Goal: Information Seeking & Learning: Check status

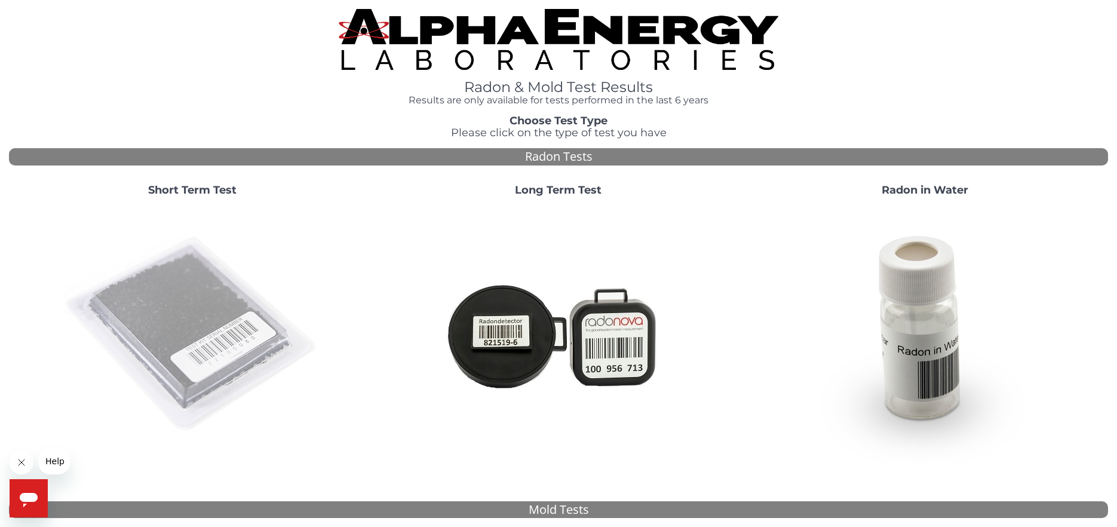
click at [193, 280] on img at bounding box center [192, 334] width 257 height 257
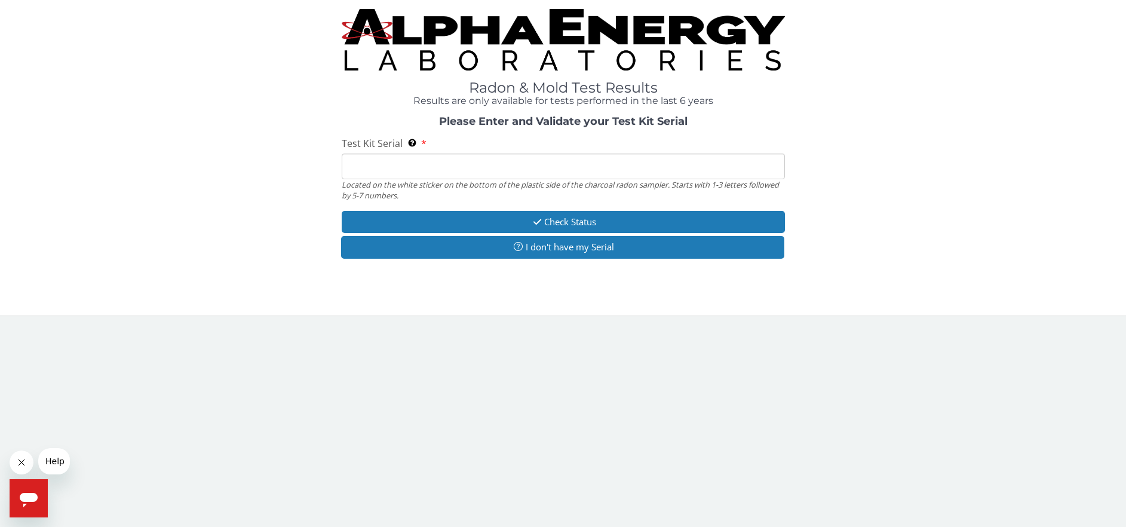
click at [430, 166] on input "Test Kit Serial Located on the white sticker on the bottom of the plastic side …" at bounding box center [563, 167] width 443 height 26
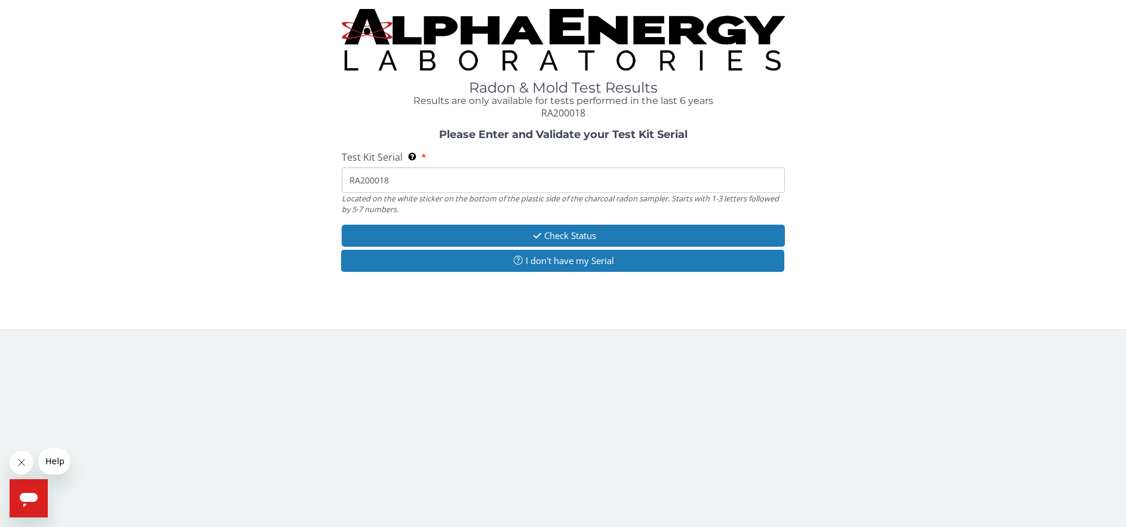
type input "RA200018"
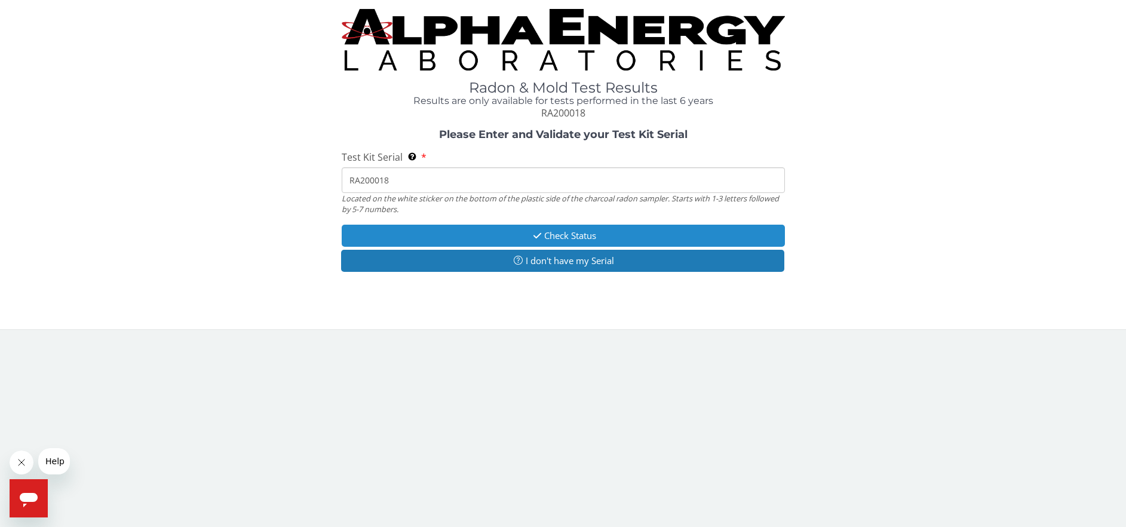
click at [580, 238] on button "Check Status" at bounding box center [563, 236] width 443 height 22
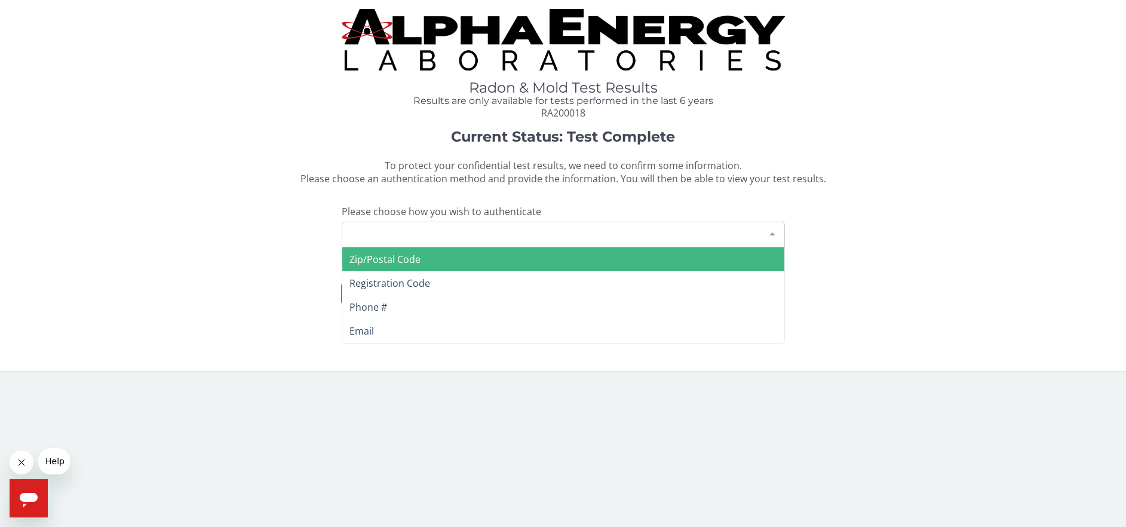
click at [540, 235] on div "Please make a selection" at bounding box center [563, 235] width 443 height 26
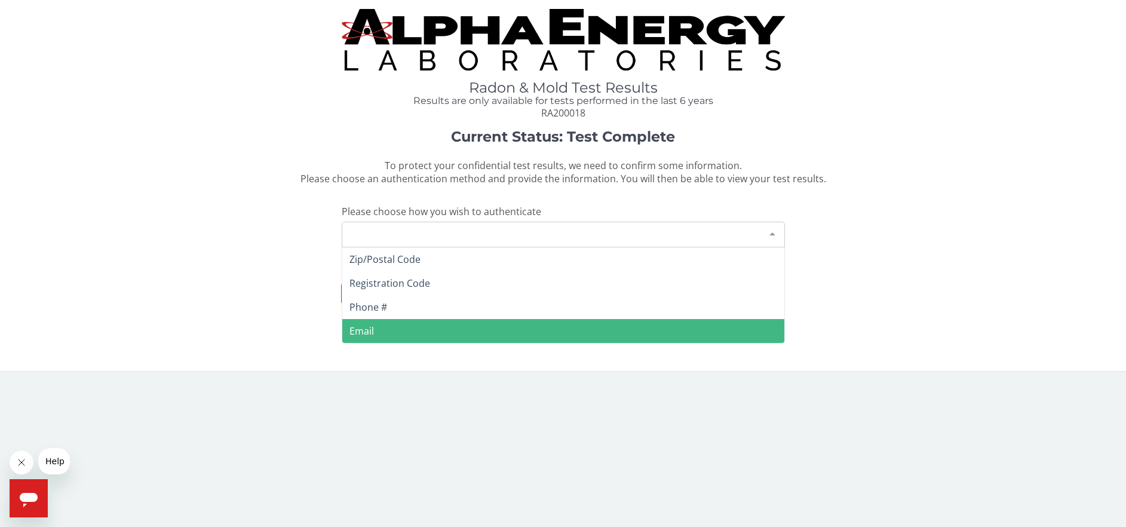
click at [384, 338] on span "Email" at bounding box center [563, 331] width 442 height 24
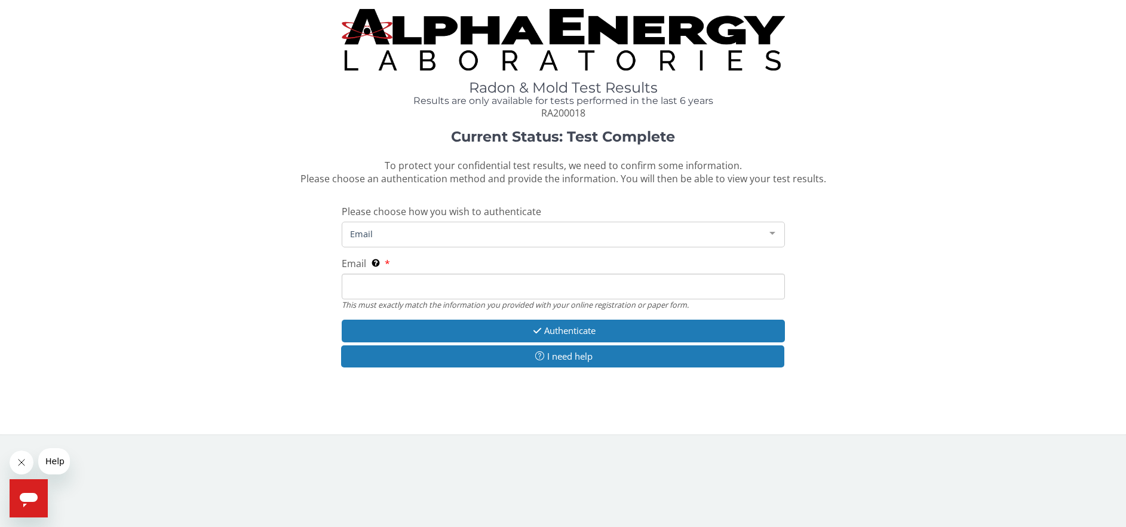
click at [402, 290] on input "Email This must exactly match the information you provided with your online reg…" at bounding box center [563, 287] width 443 height 26
type input "[PERSON_NAME][EMAIL_ADDRESS][DOMAIN_NAME]"
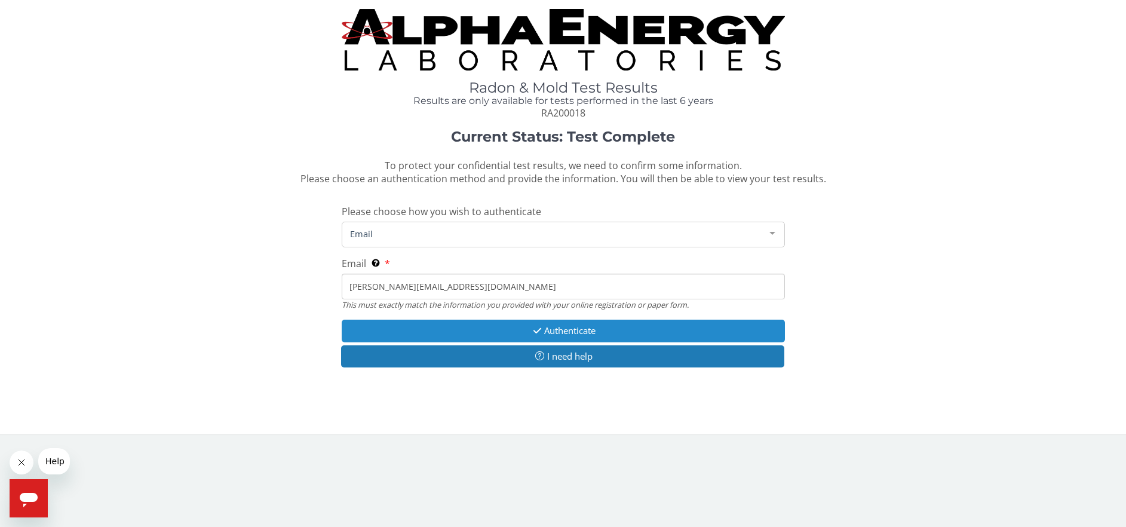
click at [536, 333] on icon "button" at bounding box center [538, 330] width 14 height 9
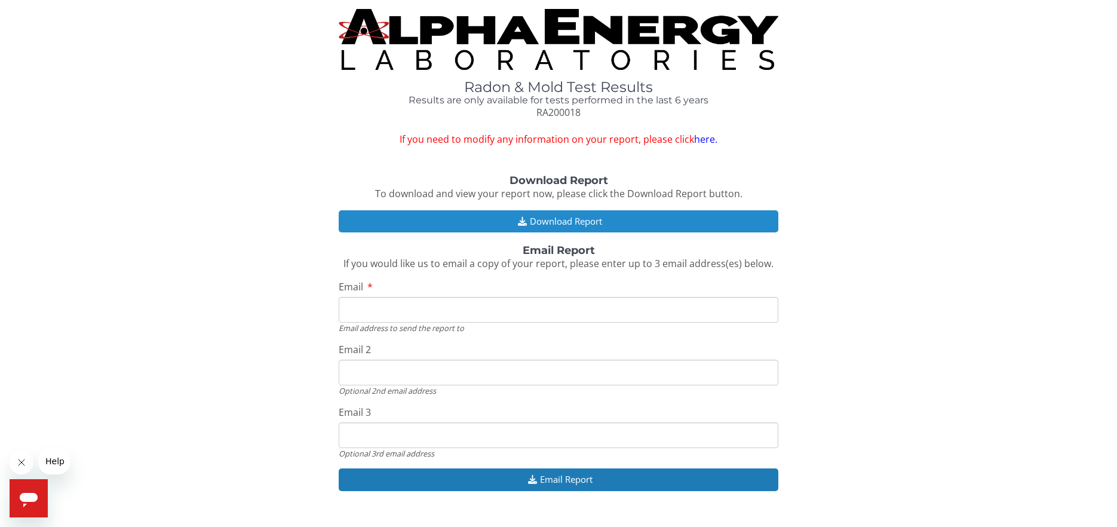
click at [572, 218] on button "Download Report" at bounding box center [559, 221] width 440 height 22
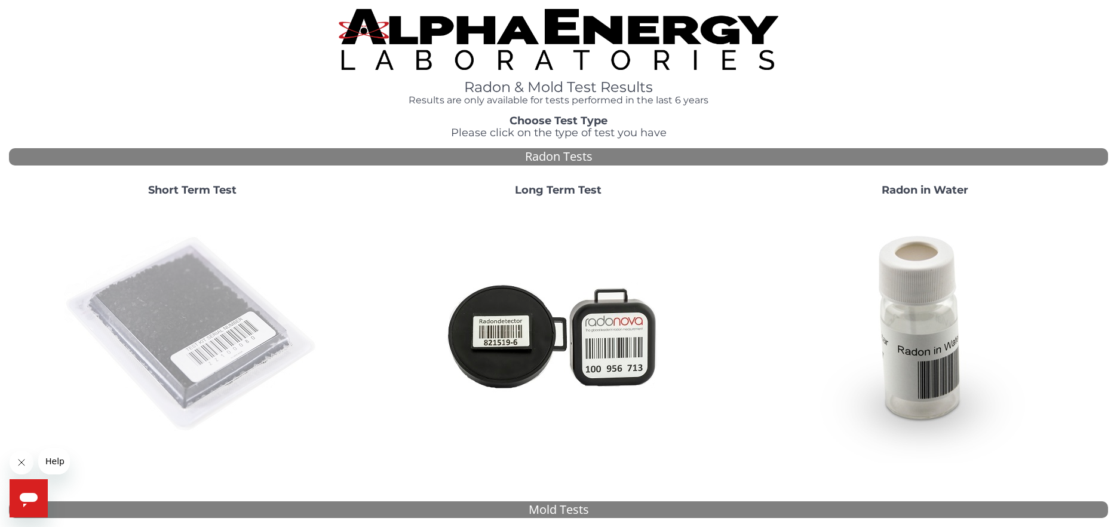
click at [192, 271] on img at bounding box center [192, 334] width 257 height 257
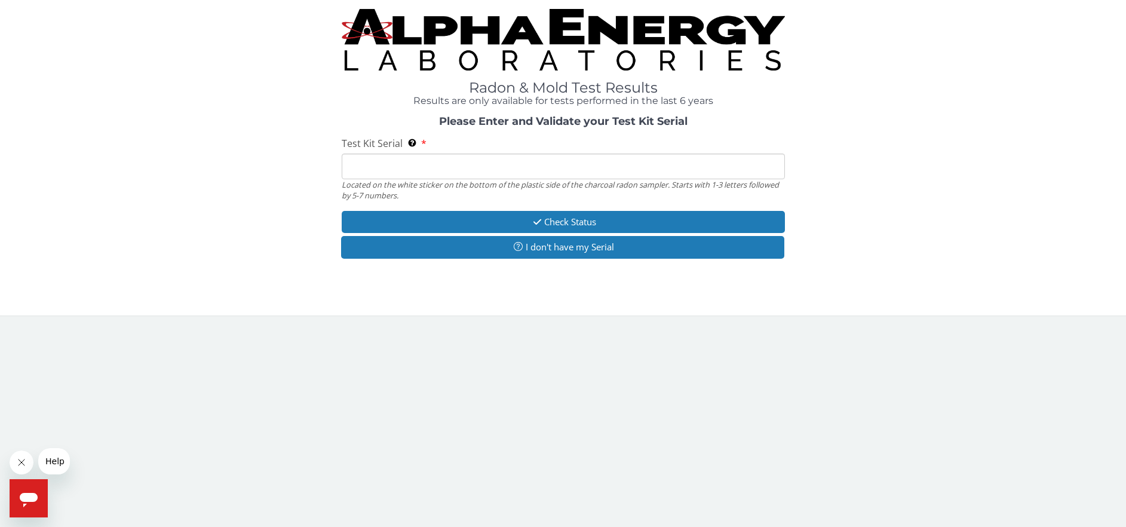
click at [569, 167] on input "Test Kit Serial Located on the white sticker on the bottom of the plastic side …" at bounding box center [563, 167] width 443 height 26
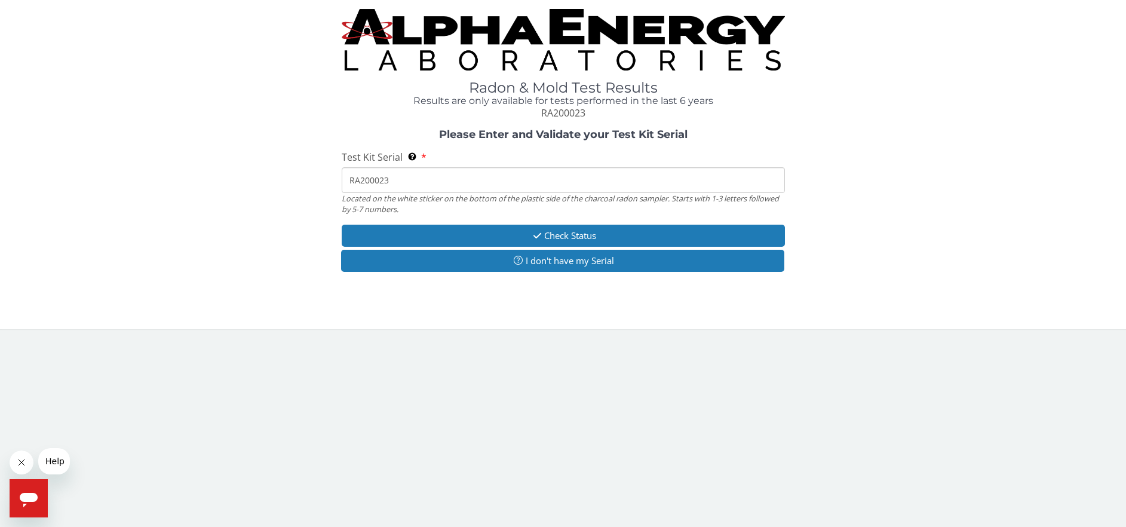
type input "RA200023"
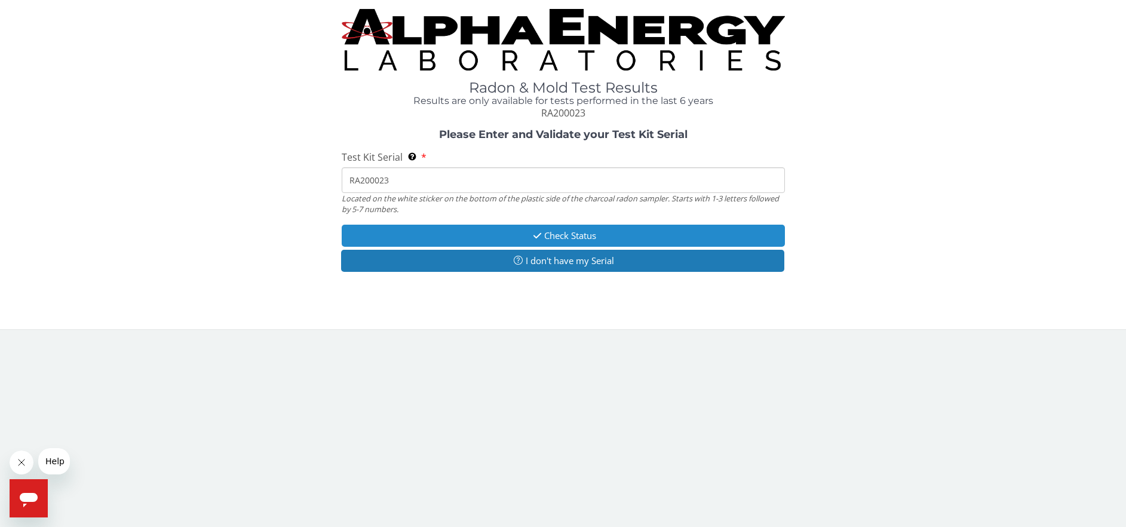
click at [552, 240] on button "Check Status" at bounding box center [563, 236] width 443 height 22
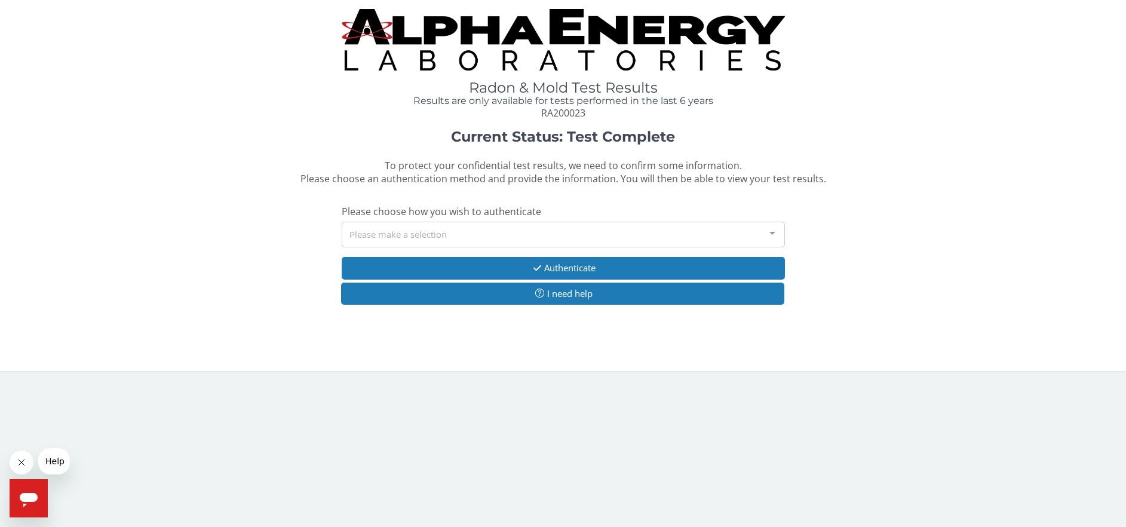
click at [468, 234] on div "Please make a selection" at bounding box center [563, 235] width 443 height 26
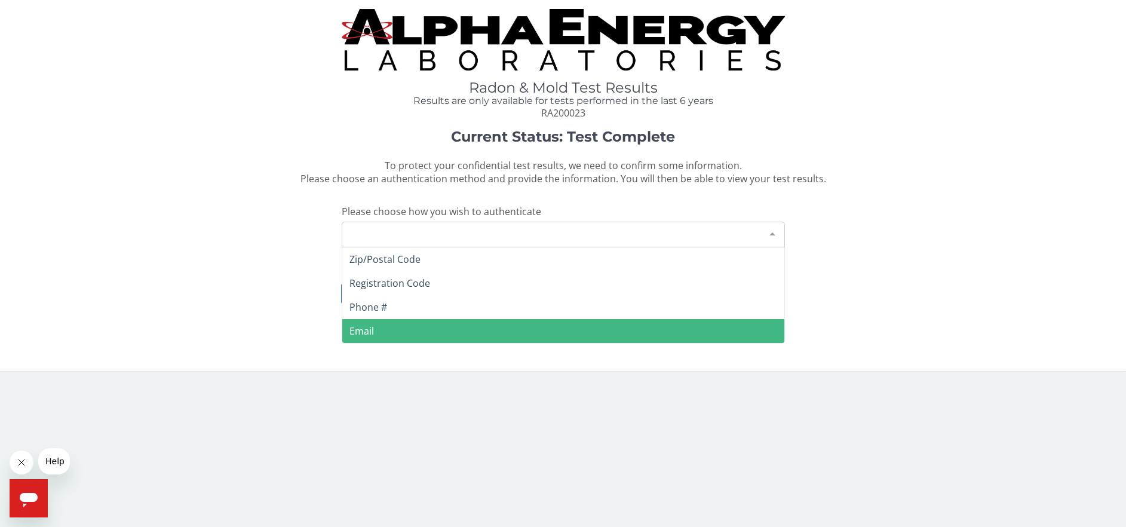
click at [402, 325] on span "Email" at bounding box center [563, 331] width 442 height 24
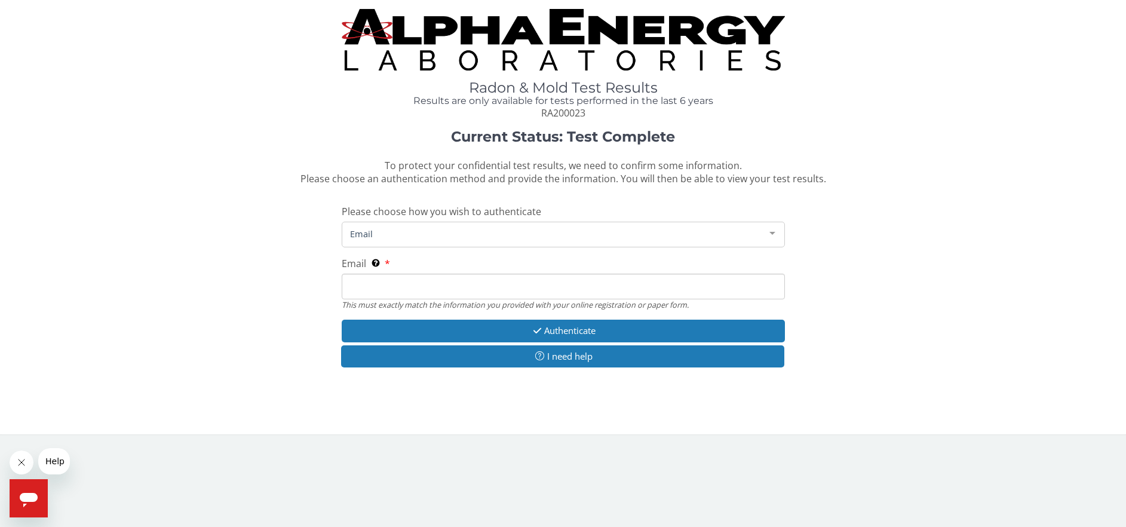
click at [416, 283] on input "Email This must exactly match the information you provided with your online reg…" at bounding box center [563, 287] width 443 height 26
type input "[PERSON_NAME][EMAIL_ADDRESS][DOMAIN_NAME]"
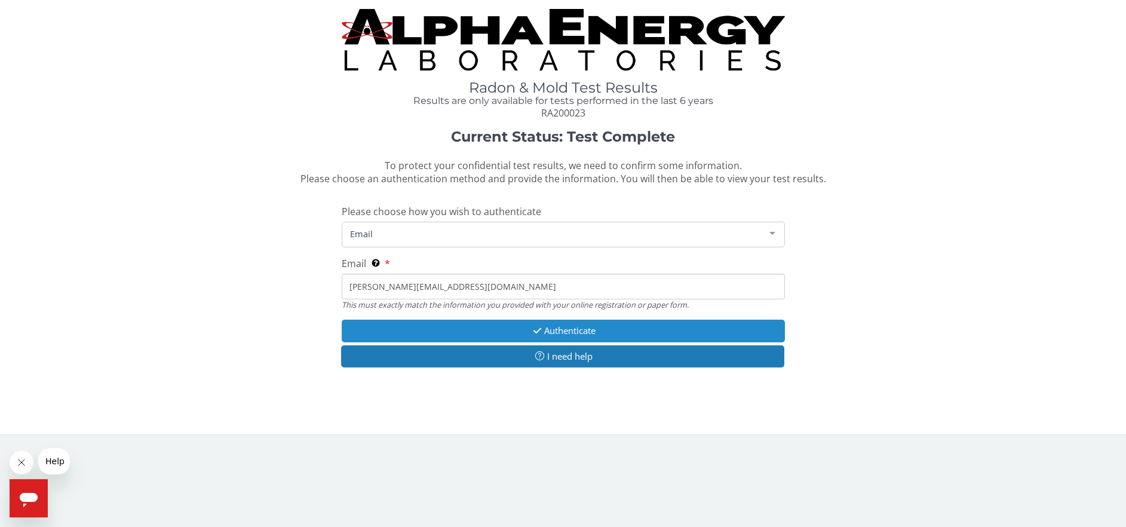
click at [546, 333] on button "Authenticate" at bounding box center [563, 331] width 443 height 22
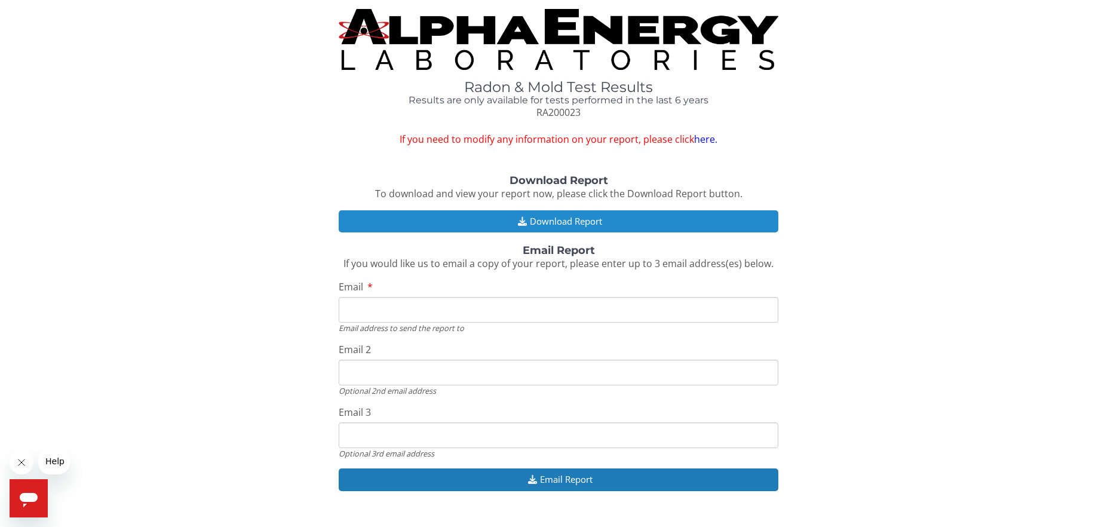
click at [605, 229] on button "Download Report" at bounding box center [559, 221] width 440 height 22
